Goal: Information Seeking & Learning: Learn about a topic

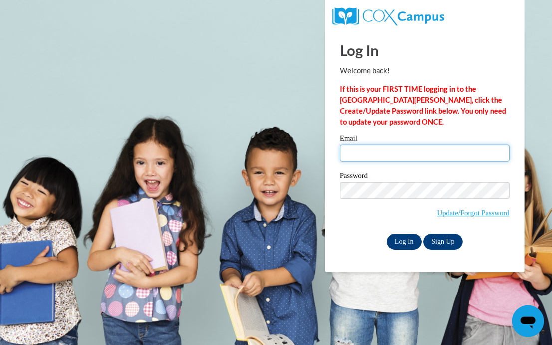
type input "eabarnard@prodigy.net"
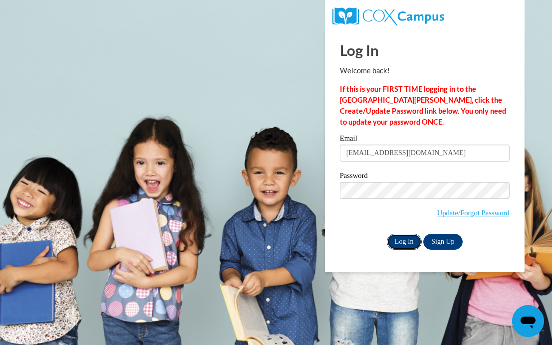
click at [404, 239] on input "Log In" at bounding box center [404, 242] width 35 height 16
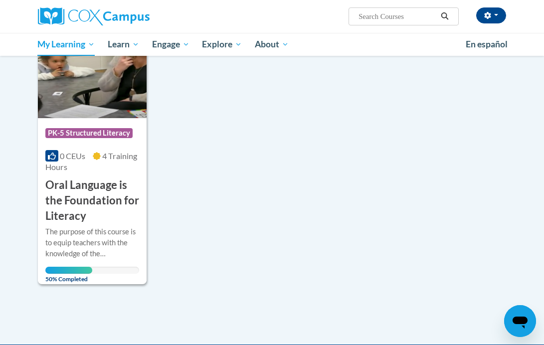
scroll to position [167, 0]
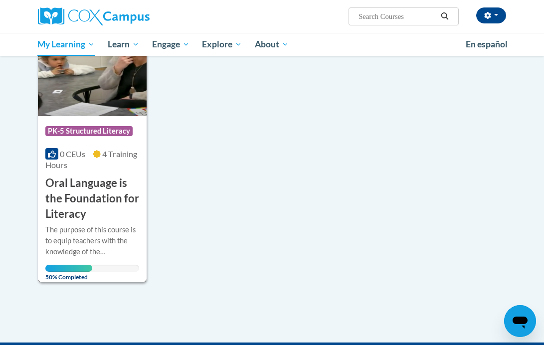
click at [80, 194] on h3 "Oral Language is the Foundation for Literacy" at bounding box center [92, 199] width 94 height 46
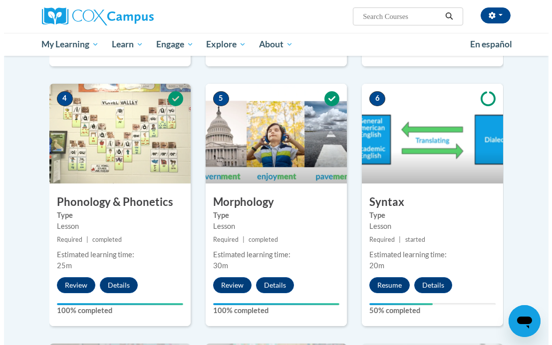
scroll to position [547, 0]
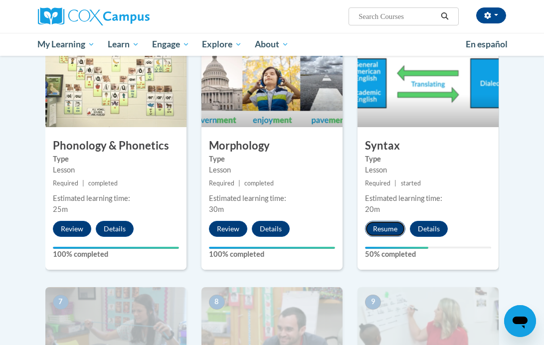
click at [383, 232] on button "Resume" at bounding box center [385, 229] width 40 height 16
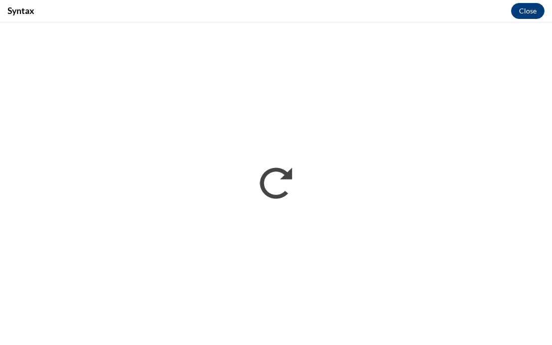
scroll to position [0, 0]
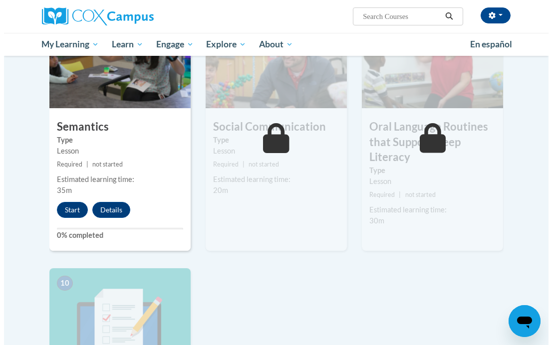
scroll to position [829, 0]
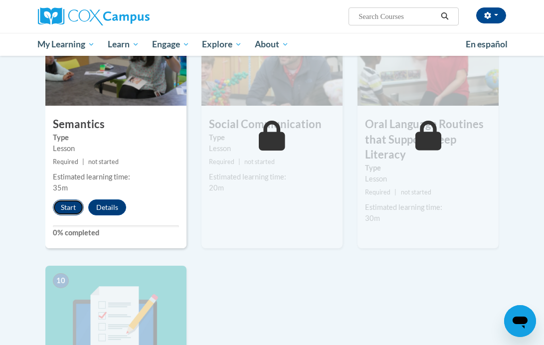
click at [71, 205] on button "Start" at bounding box center [68, 208] width 31 height 16
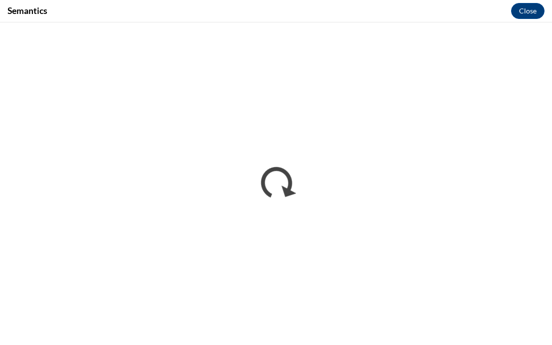
scroll to position [0, 0]
